Goal: Information Seeking & Learning: Check status

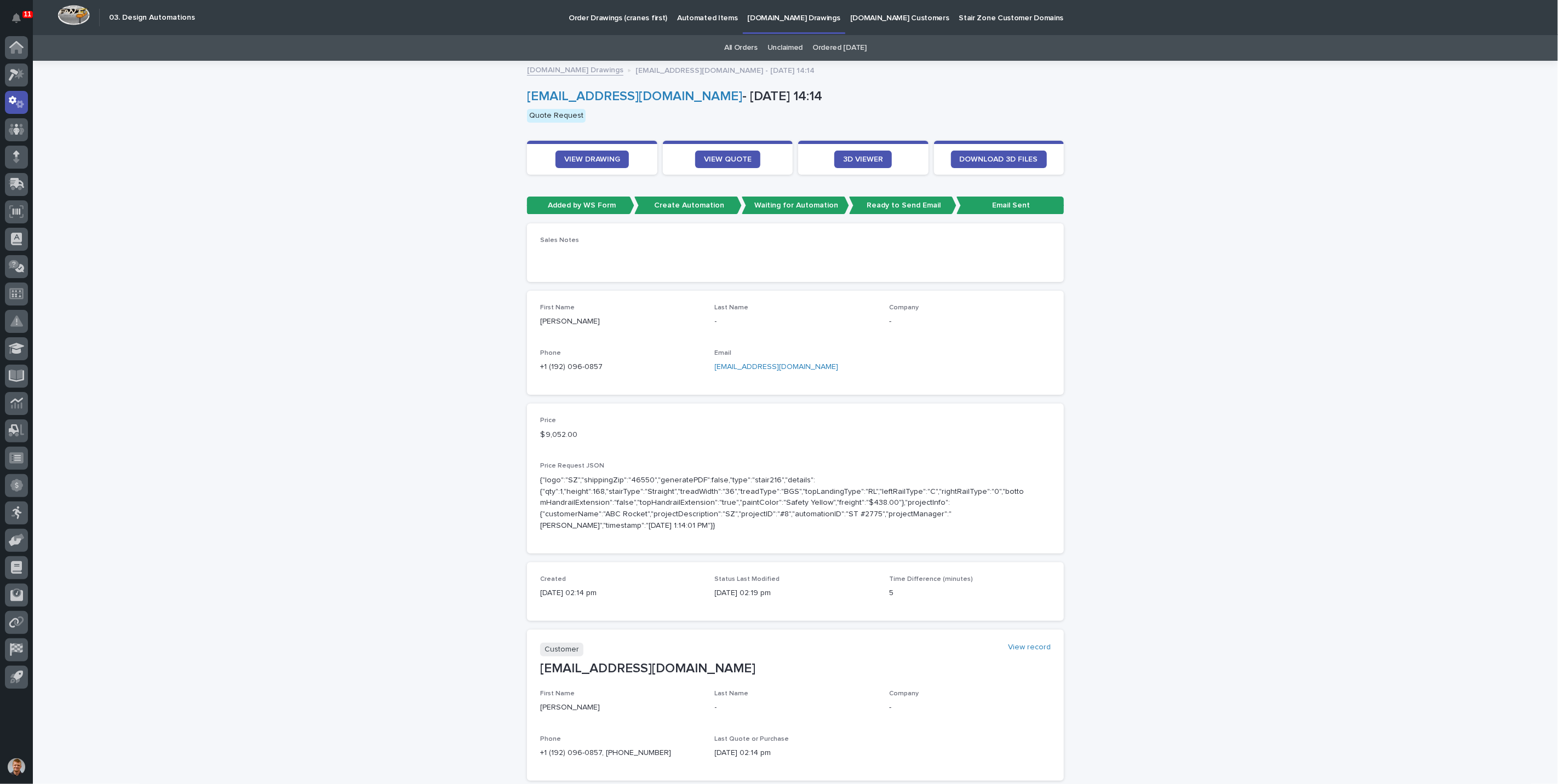
click at [555, 71] on link "[DOMAIN_NAME] Drawings" at bounding box center [575, 69] width 96 height 13
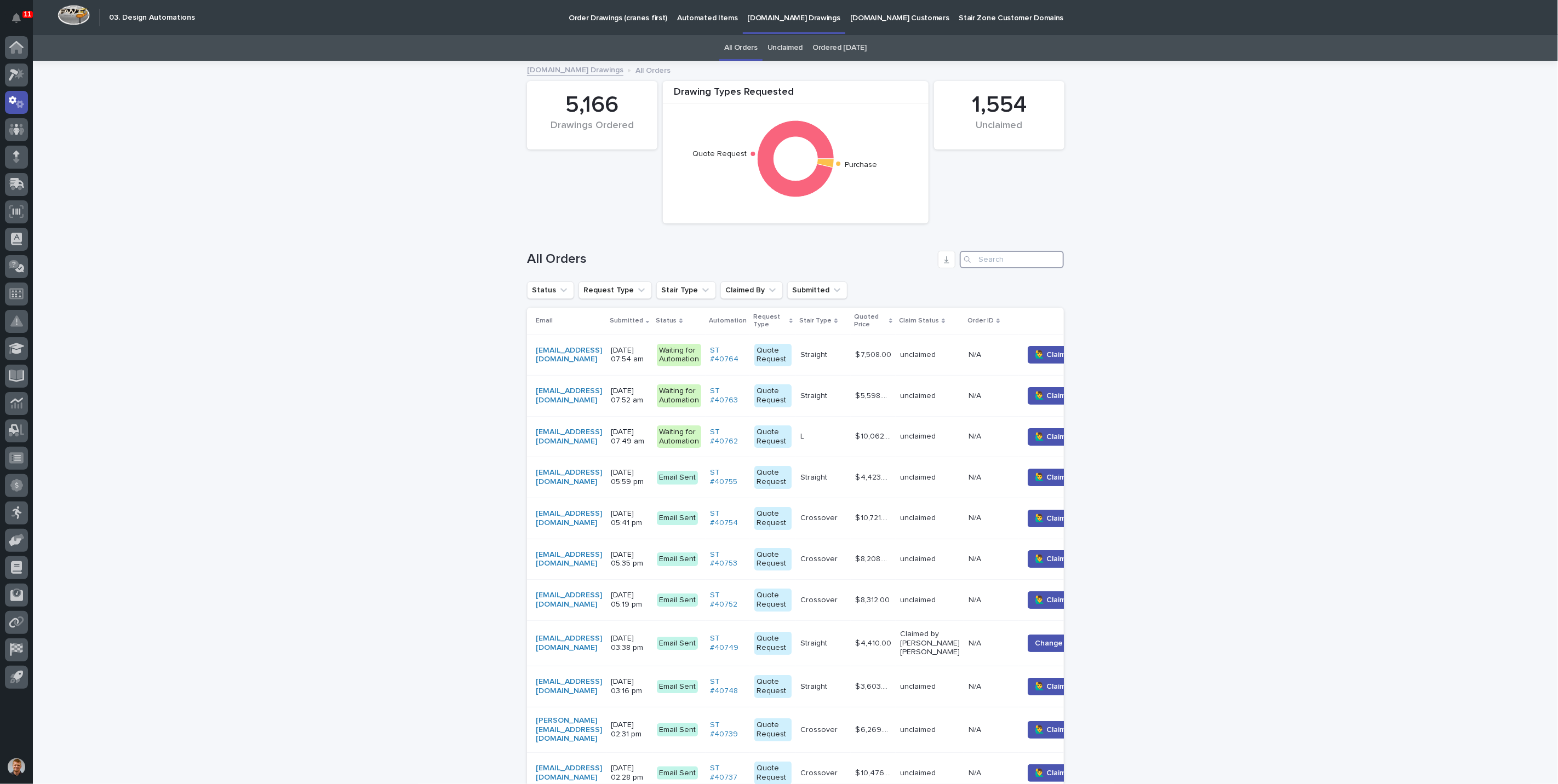
click at [986, 259] on input "Search" at bounding box center [1012, 259] width 104 height 17
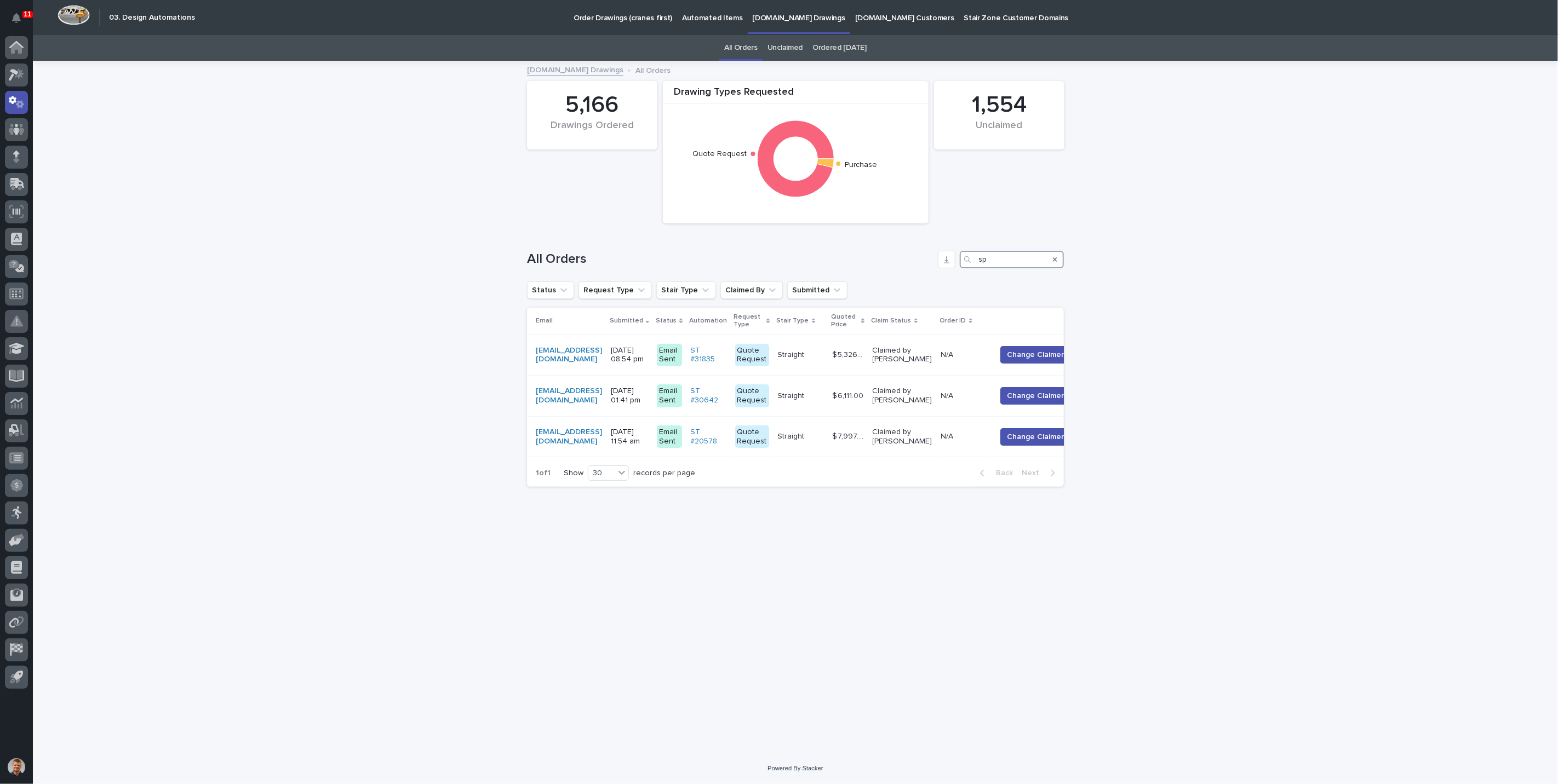
type input "s"
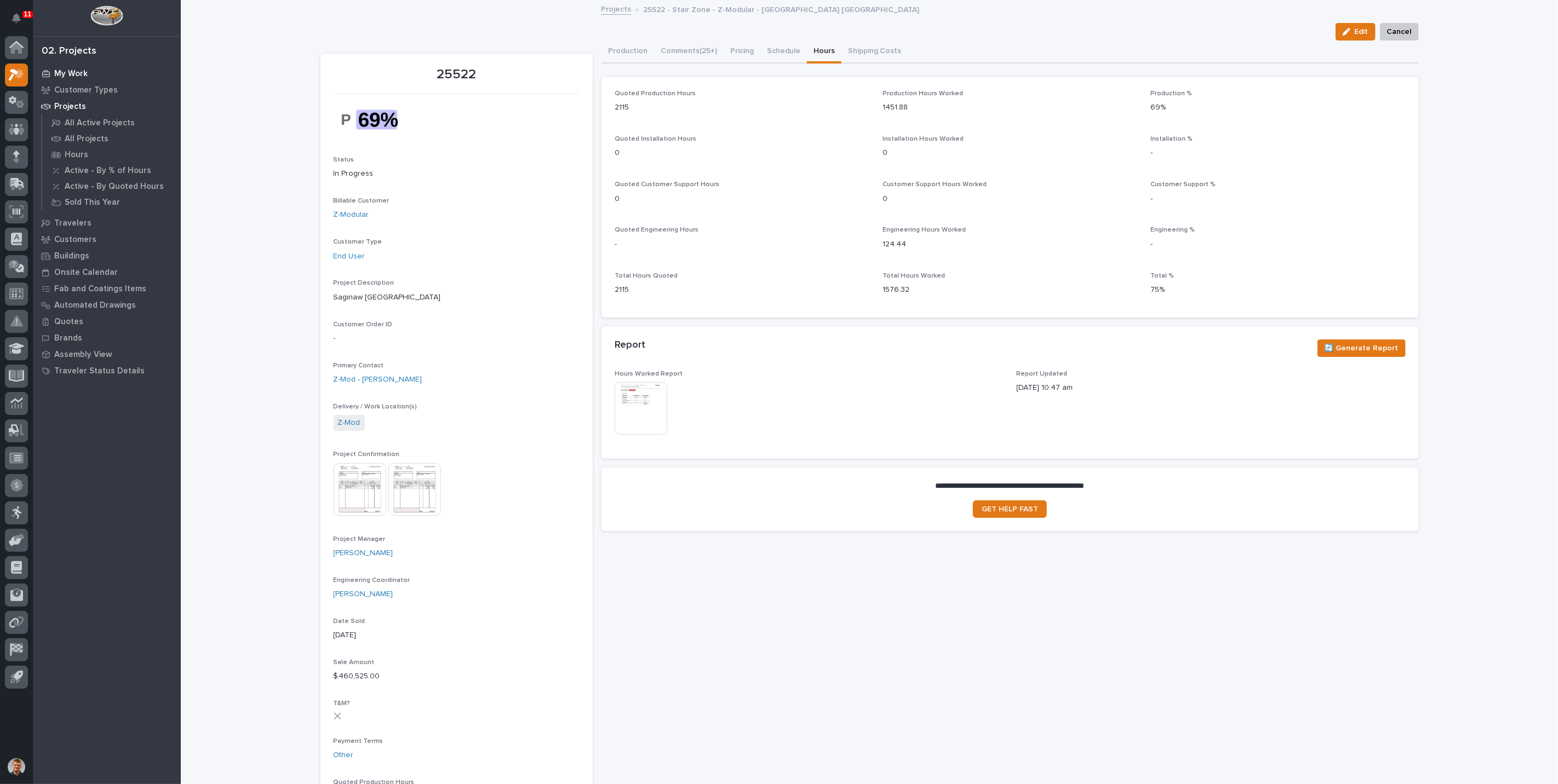
click at [77, 69] on p "My Work" at bounding box center [71, 73] width 33 height 9
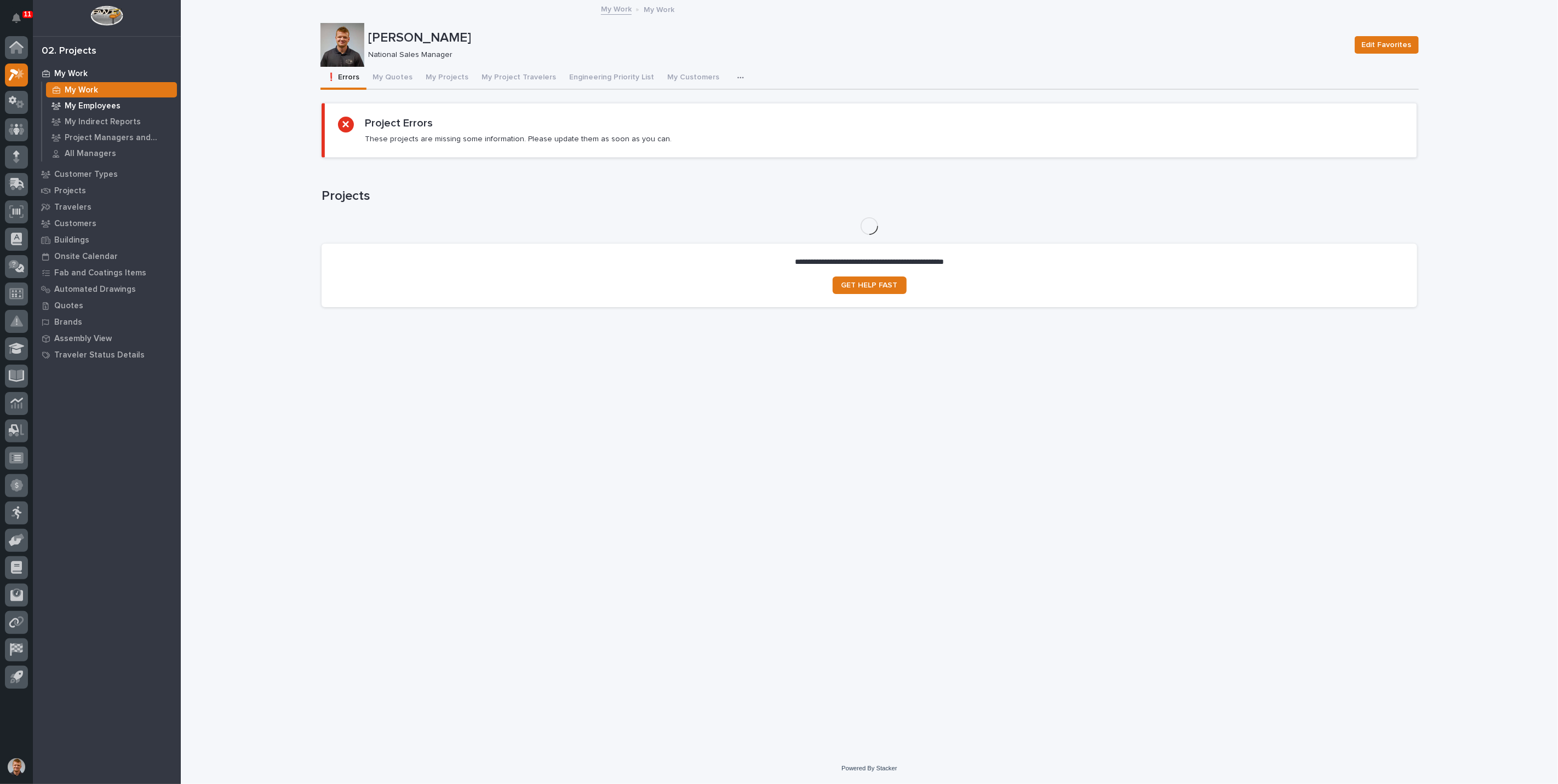
click at [87, 101] on p "My Employees" at bounding box center [92, 106] width 56 height 9
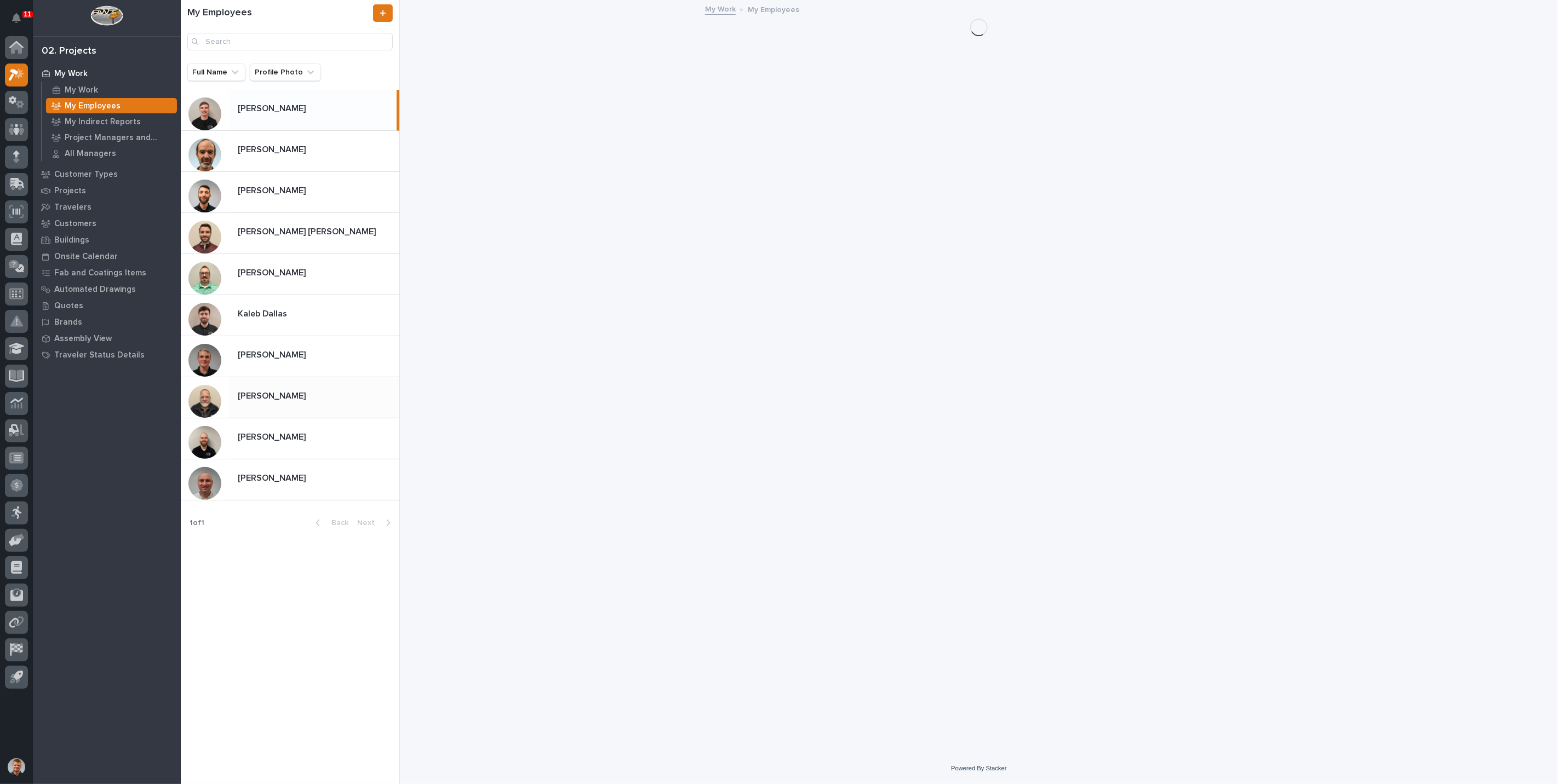
click at [281, 397] on p "Roark Jones" at bounding box center [272, 395] width 70 height 13
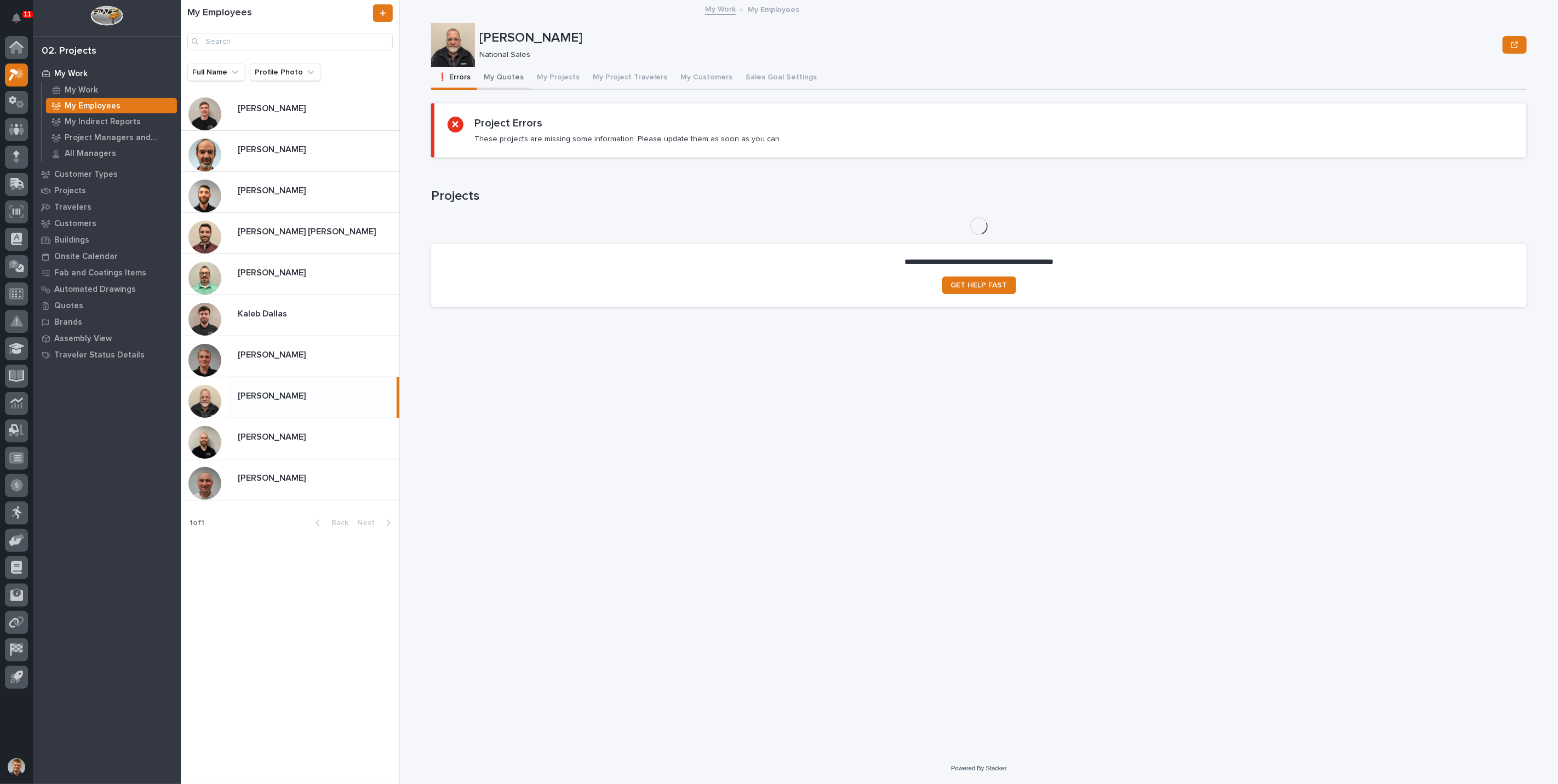
click at [499, 80] on button "My Quotes" at bounding box center [503, 78] width 53 height 23
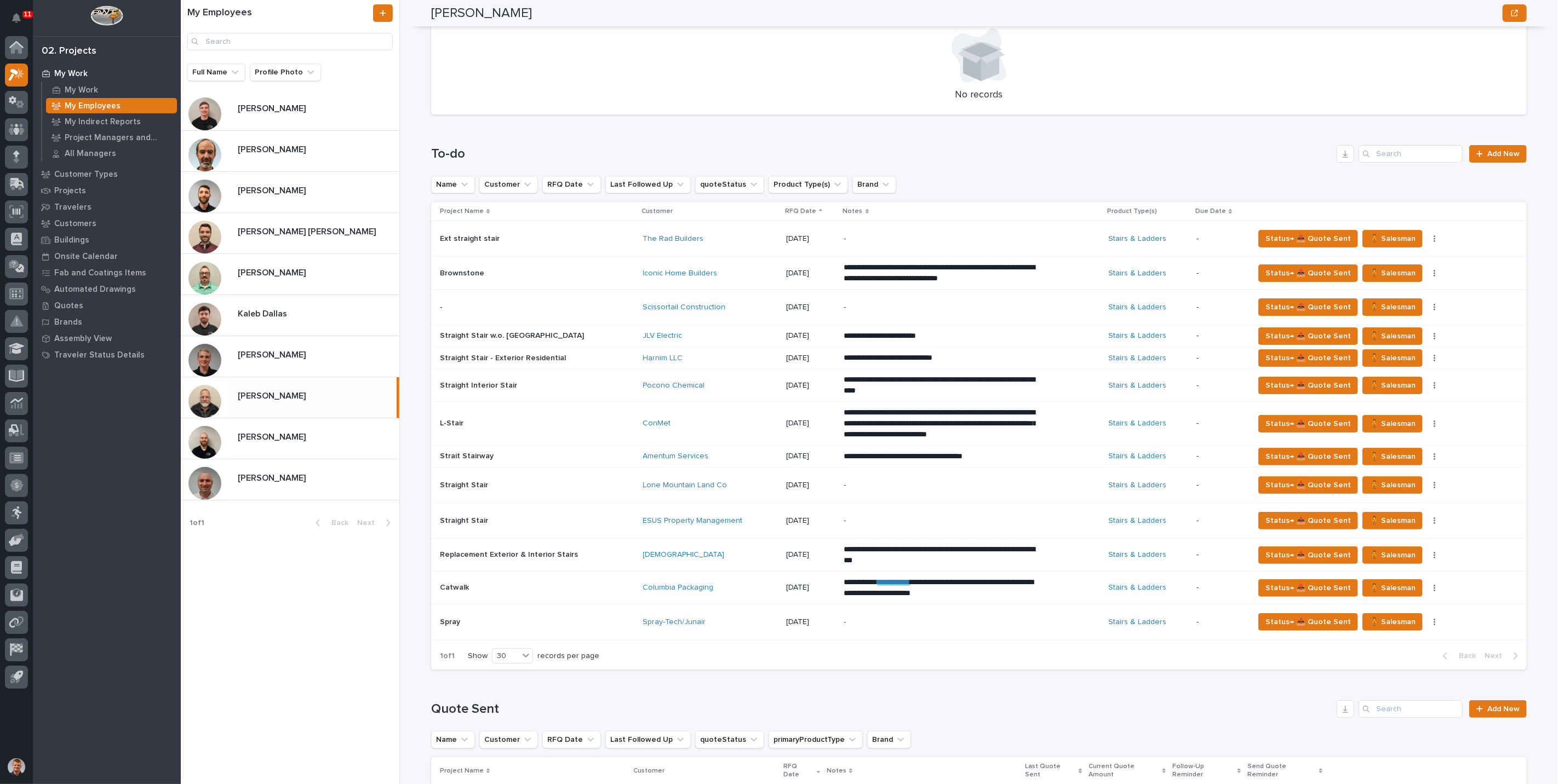
scroll to position [304, 0]
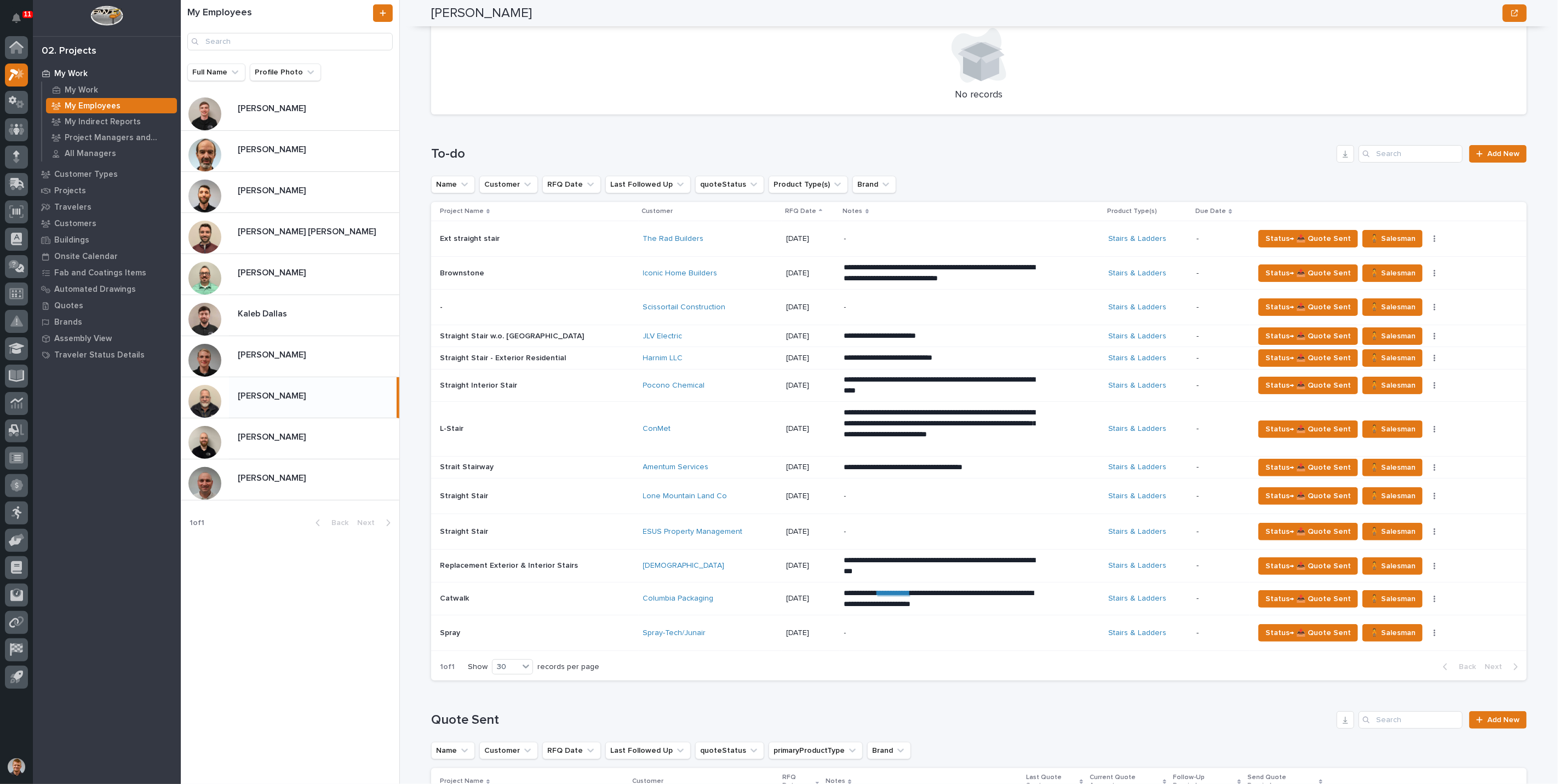
click at [866, 639] on div "-" at bounding box center [940, 633] width 192 height 24
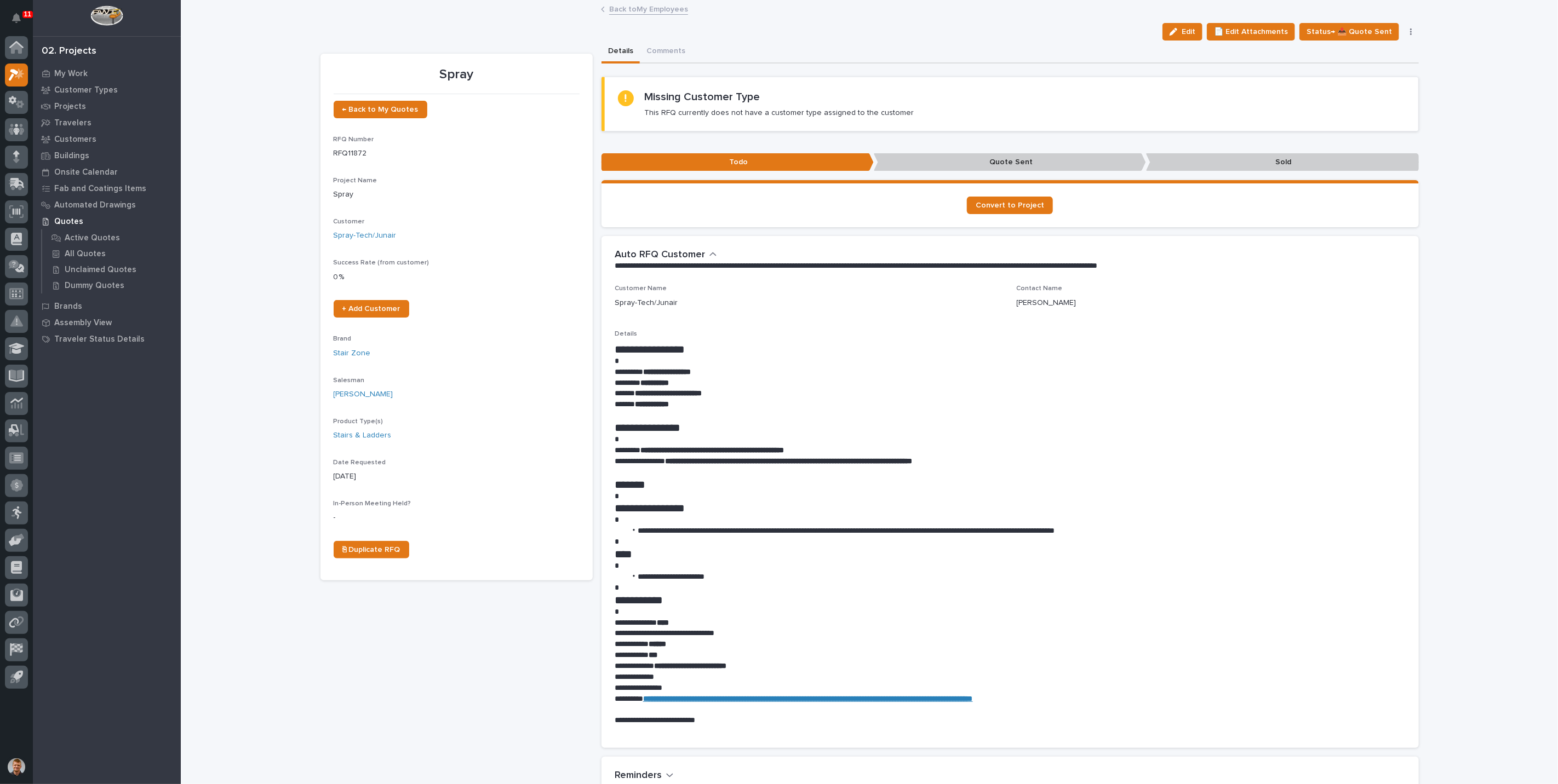
click at [652, 9] on link "Back to My Employees" at bounding box center [648, 9] width 79 height 13
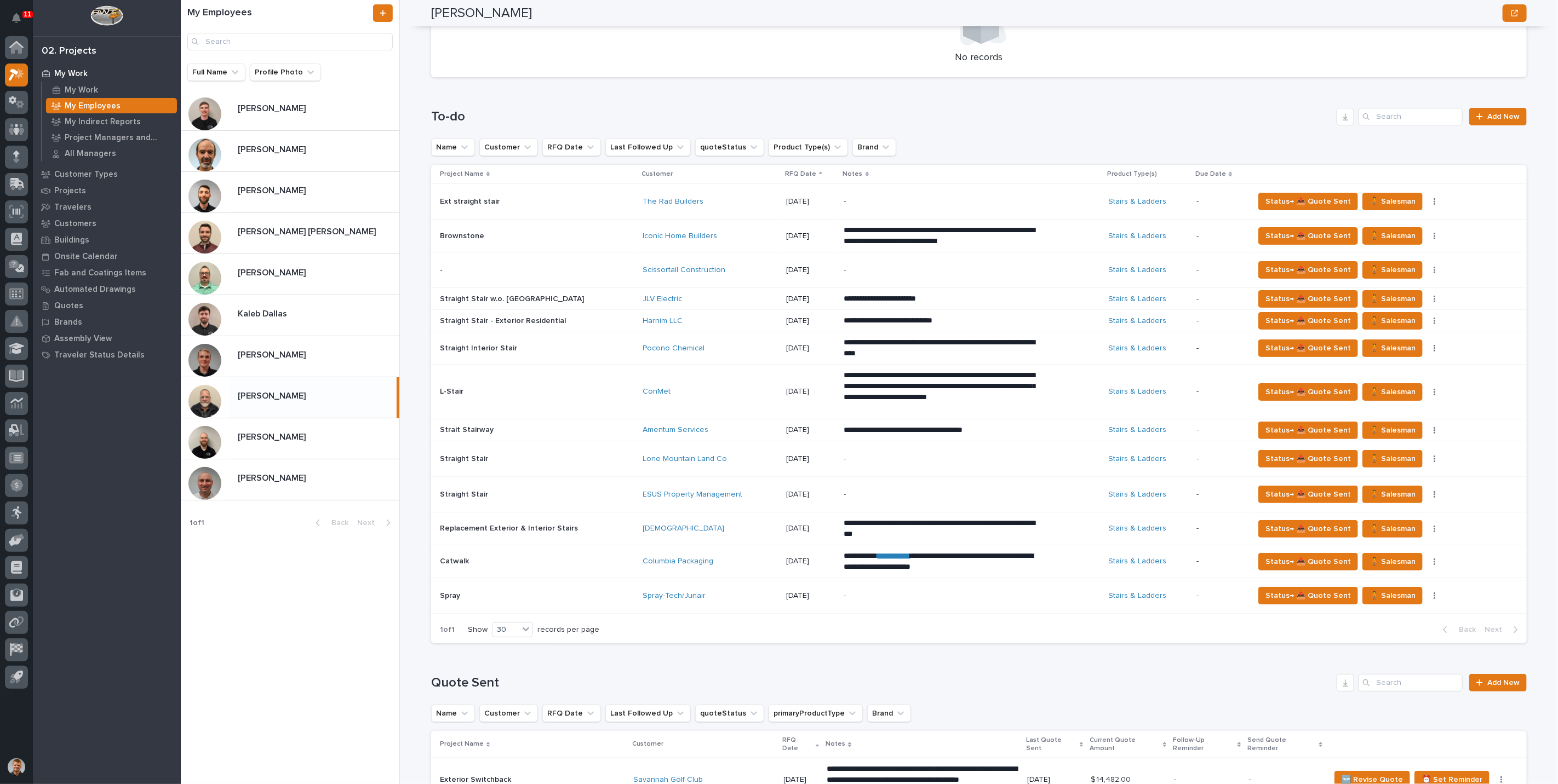
scroll to position [340, 0]
